Goal: Check status: Check status

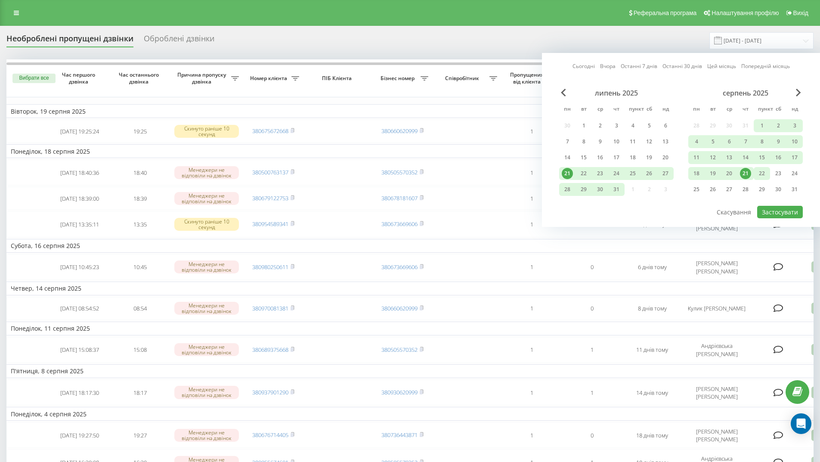
click at [761, 173] on font "22" at bounding box center [762, 173] width 6 height 7
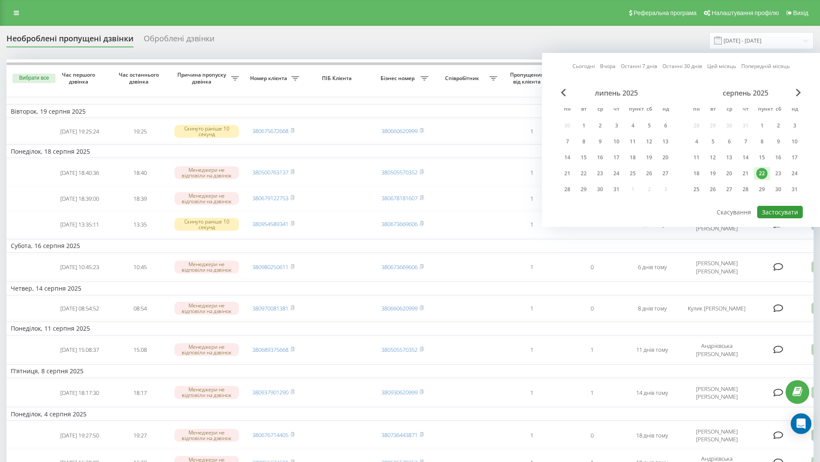
click at [781, 211] on font "Застосувати" at bounding box center [780, 212] width 36 height 8
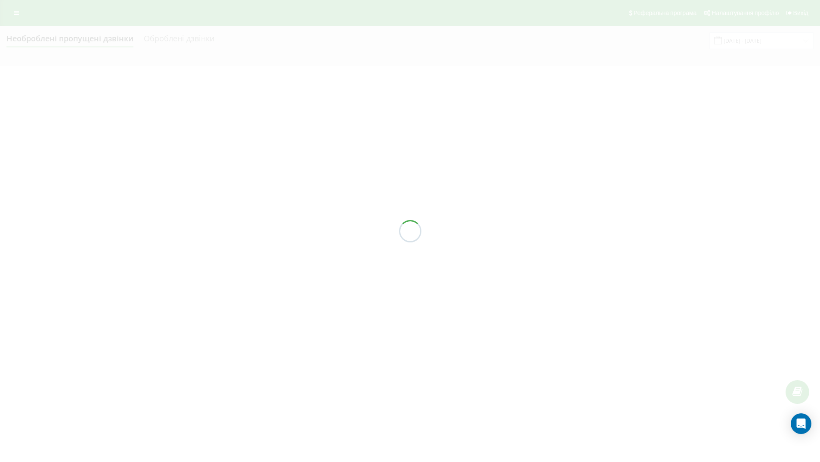
type input "[DATE] - [DATE]"
